Goal: Obtain resource: Download file/media

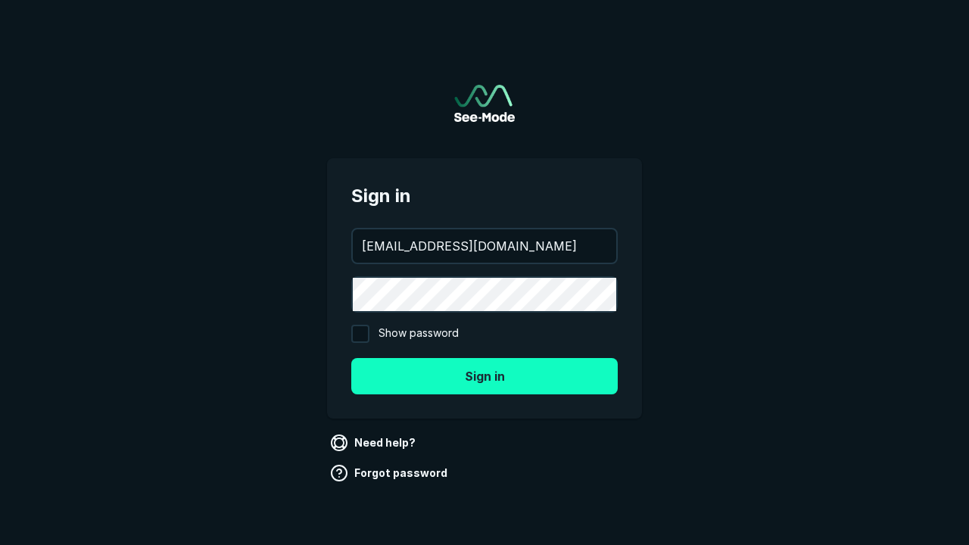
click at [485, 376] on button "Sign in" at bounding box center [484, 376] width 267 height 36
